Goal: Book appointment/travel/reservation

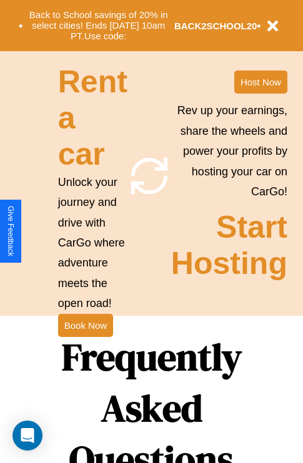
scroll to position [1215, 0]
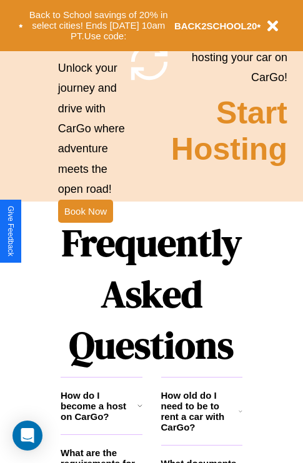
click at [85, 231] on h1 "Frequently Asked Questions" at bounding box center [152, 294] width 182 height 166
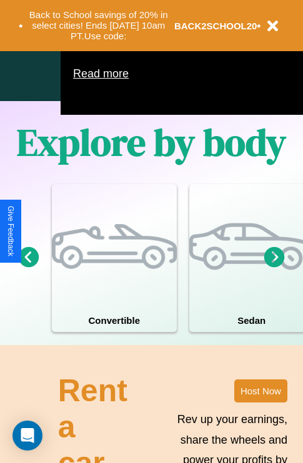
scroll to position [802, 0]
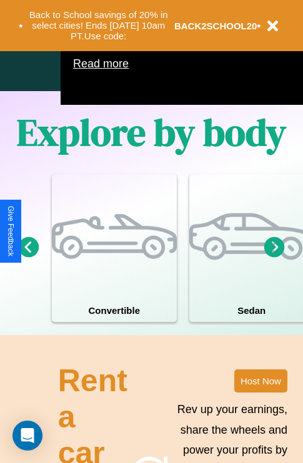
type input "******"
click at [274, 257] on icon at bounding box center [274, 246] width 21 height 21
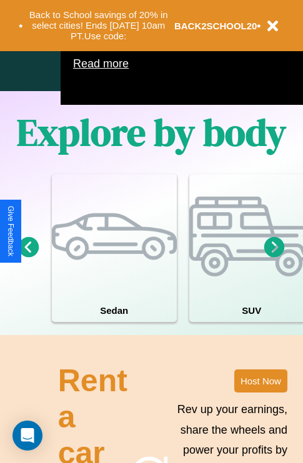
scroll to position [0, 46]
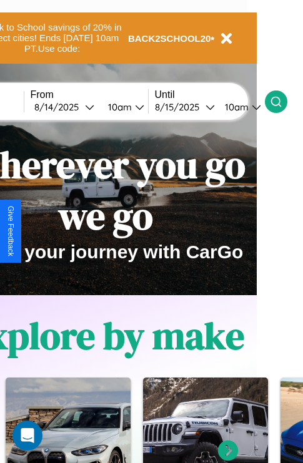
click at [282, 101] on icon at bounding box center [276, 101] width 12 height 12
